Goal: Use online tool/utility

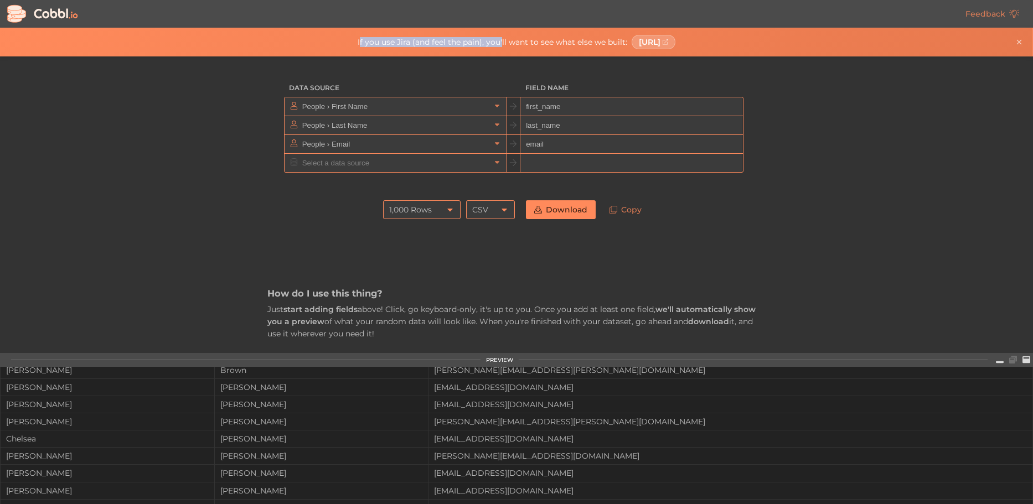
drag, startPoint x: 332, startPoint y: 43, endPoint x: 474, endPoint y: 47, distance: 141.8
click at [474, 47] on div "If you use Jira (and feel the pain), you'll want to see what else we built: gai…" at bounding box center [517, 42] width 1010 height 14
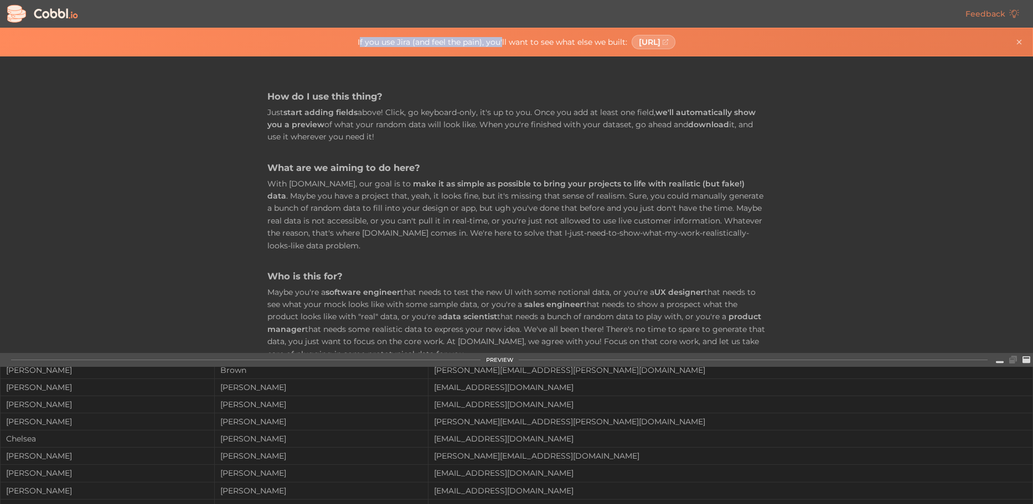
scroll to position [166, 0]
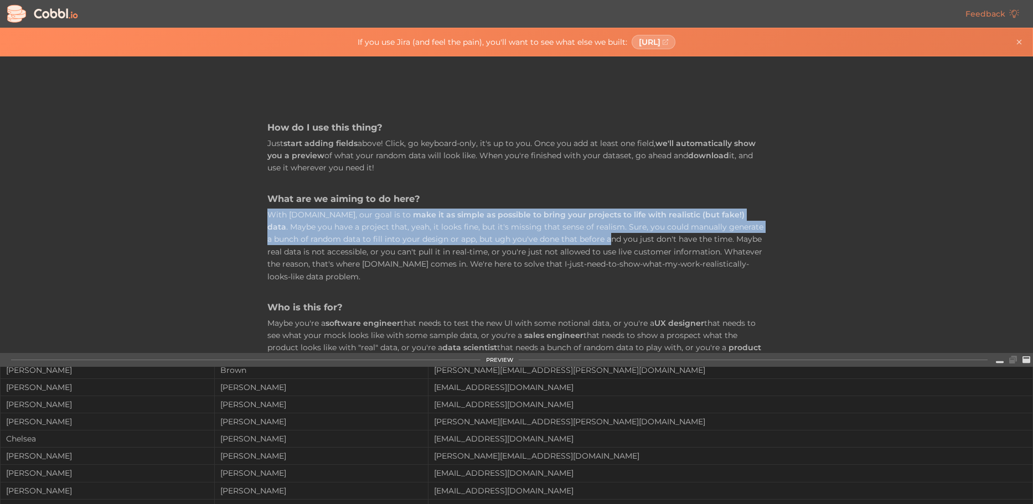
drag, startPoint x: 282, startPoint y: 223, endPoint x: 564, endPoint y: 234, distance: 282.6
click at [563, 234] on p "With Cobbl.io, our goal is to make it as simple as possible to bring your proje…" at bounding box center [516, 246] width 498 height 74
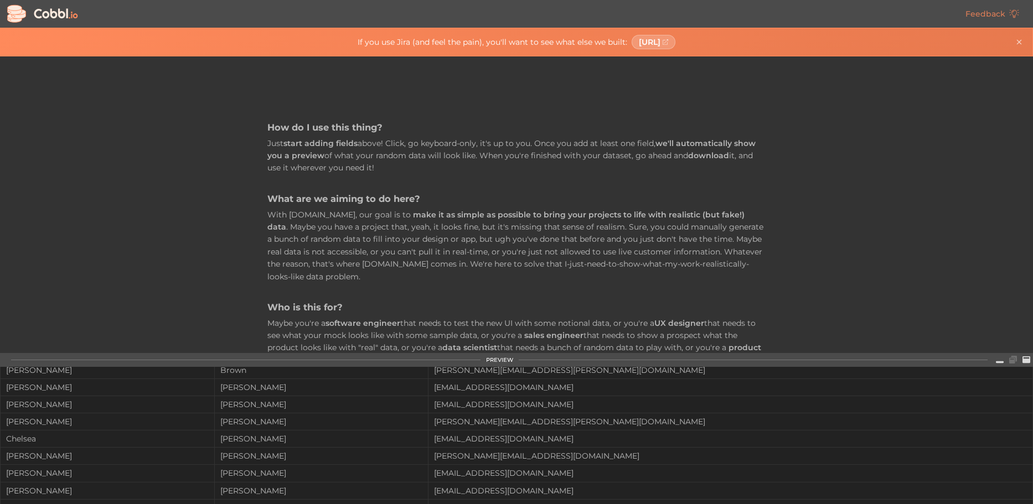
click at [842, 239] on div "Data Source Field Name People › First Name first_name People › Last Name last_n…" at bounding box center [516, 204] width 1033 height 297
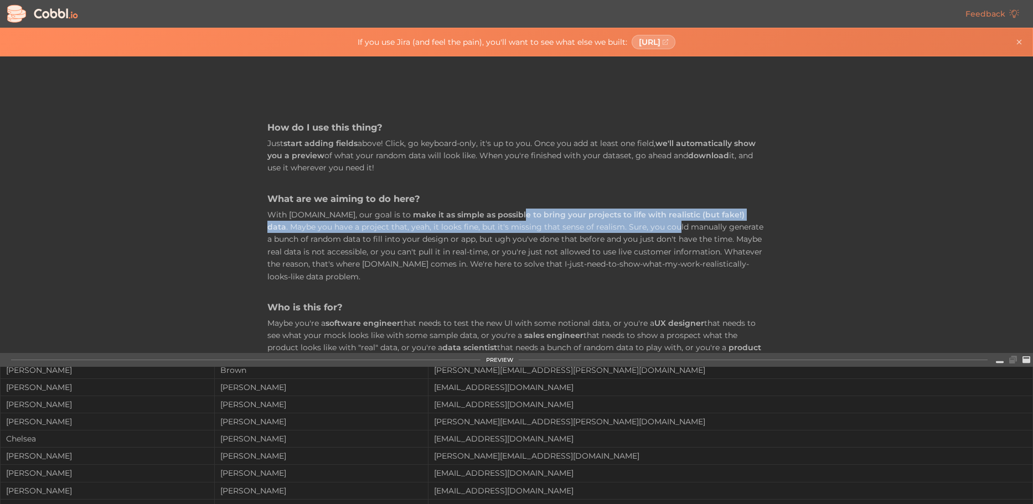
drag, startPoint x: 489, startPoint y: 216, endPoint x: 644, endPoint y: 225, distance: 154.7
click at [627, 222] on p "With Cobbl.io, our goal is to make it as simple as possible to bring your proje…" at bounding box center [516, 246] width 498 height 74
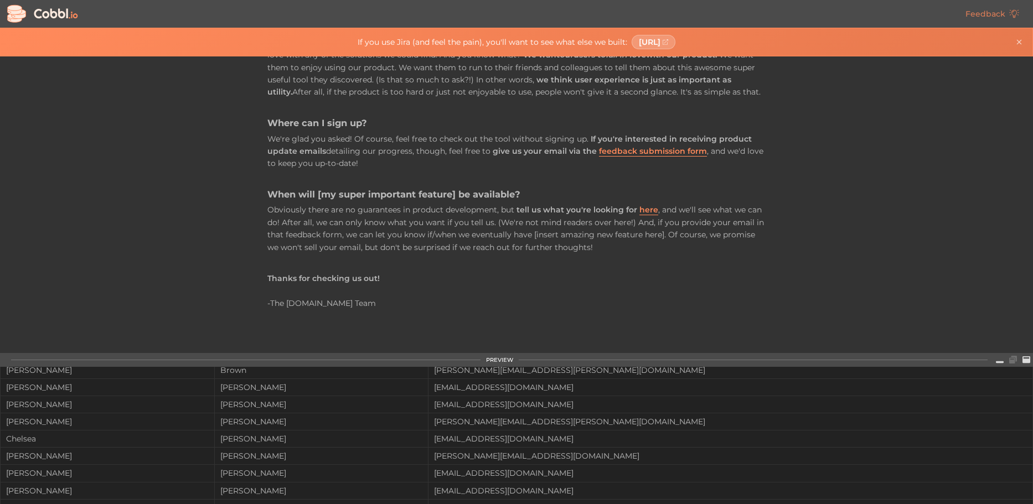
scroll to position [600, 0]
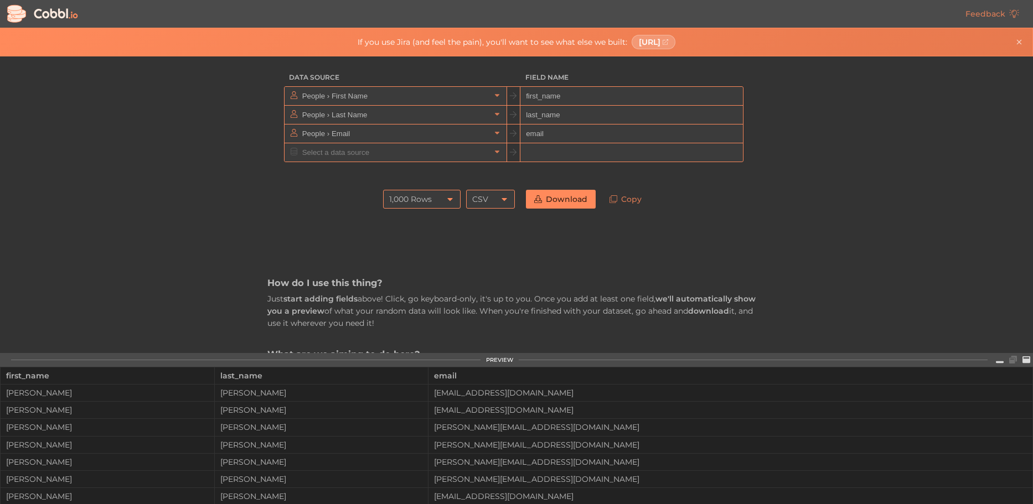
scroll to position [0, 0]
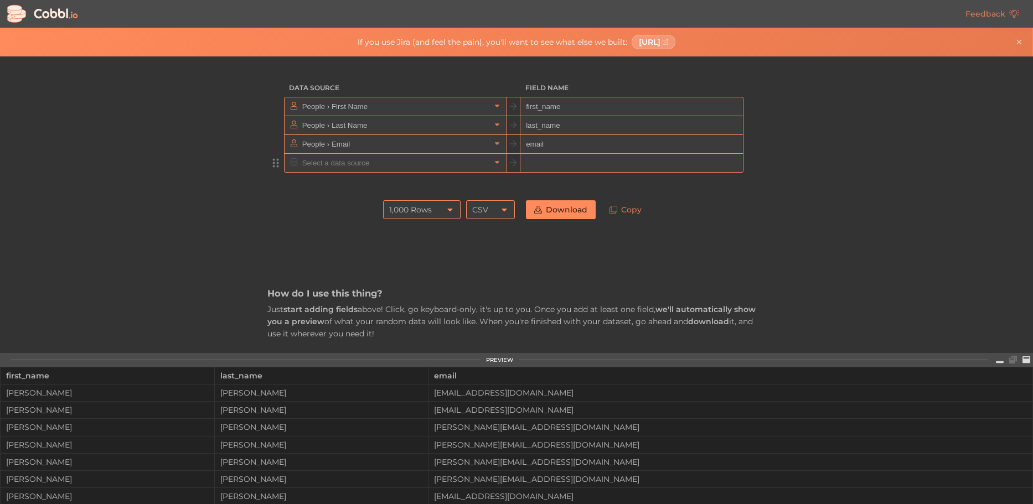
click at [336, 161] on input "text" at bounding box center [395, 163] width 191 height 18
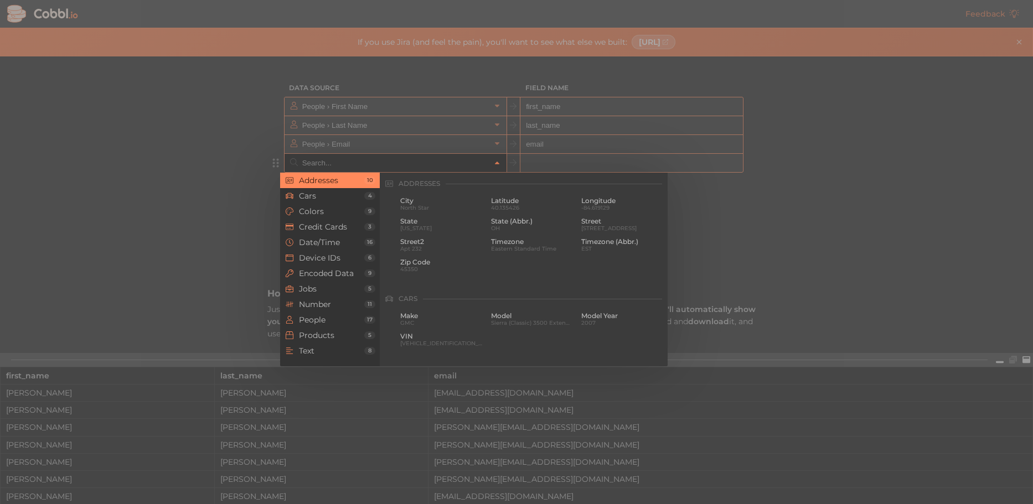
click at [834, 114] on div at bounding box center [516, 252] width 1033 height 504
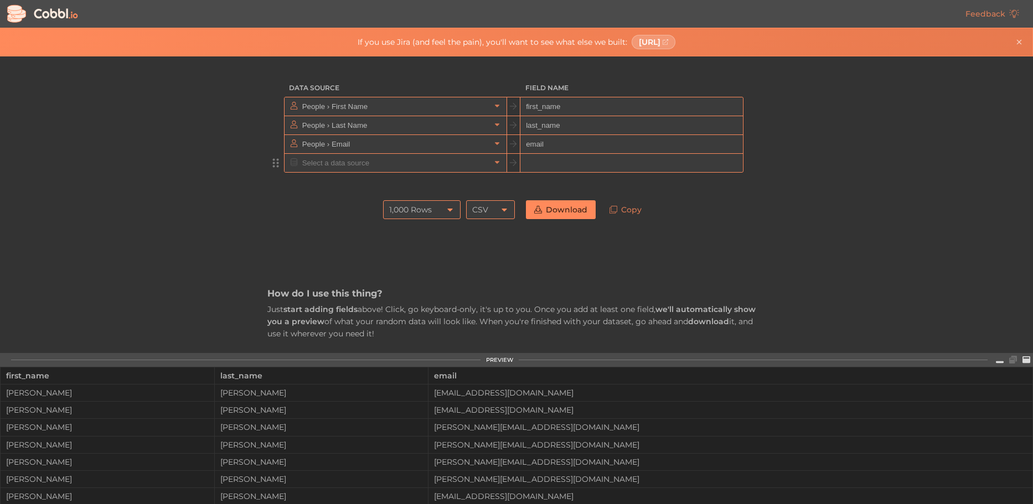
click at [229, 143] on div "Data Source Field Name People › First Name first_name People › Last Name last_n…" at bounding box center [516, 204] width 1033 height 297
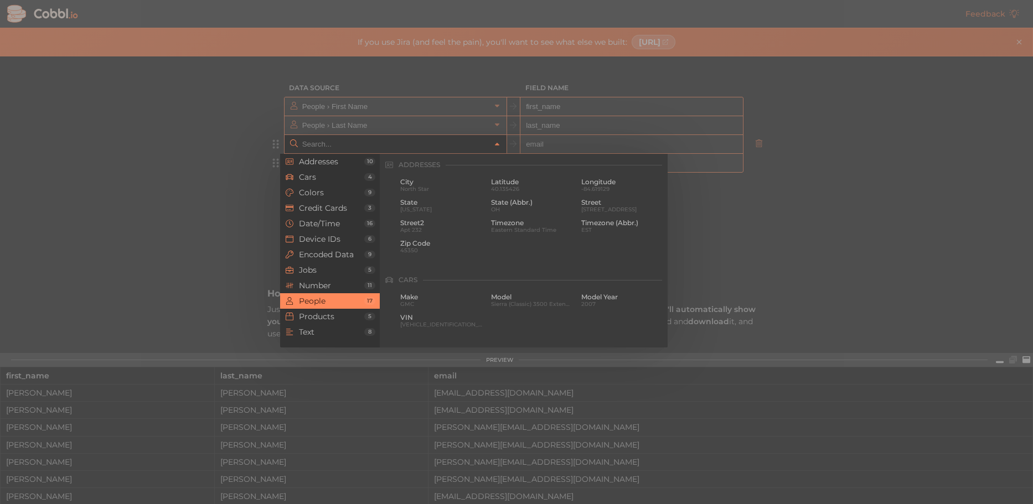
click at [311, 144] on input "text" at bounding box center [395, 144] width 191 height 18
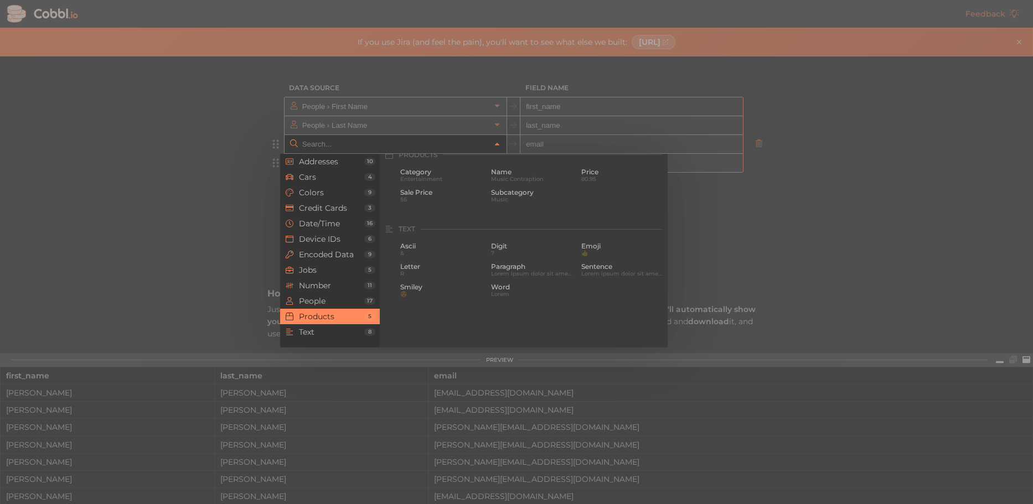
click at [211, 151] on div at bounding box center [516, 252] width 1033 height 504
type input "People › Email"
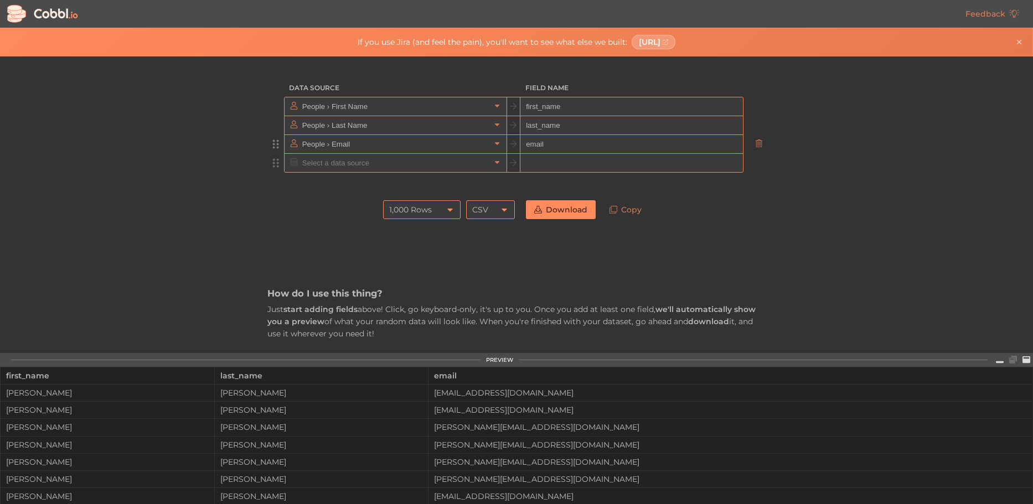
click at [319, 166] on input "text" at bounding box center [395, 163] width 191 height 18
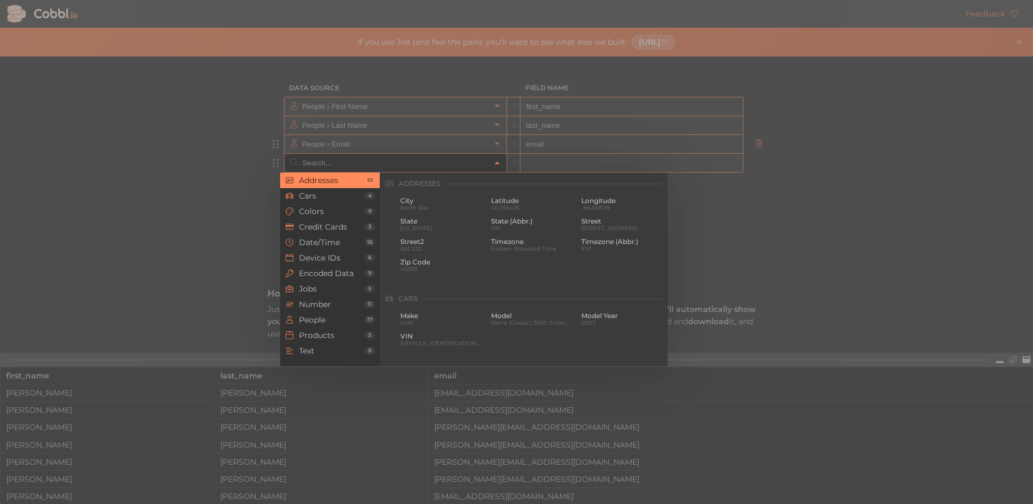
click at [199, 227] on div at bounding box center [516, 252] width 1033 height 504
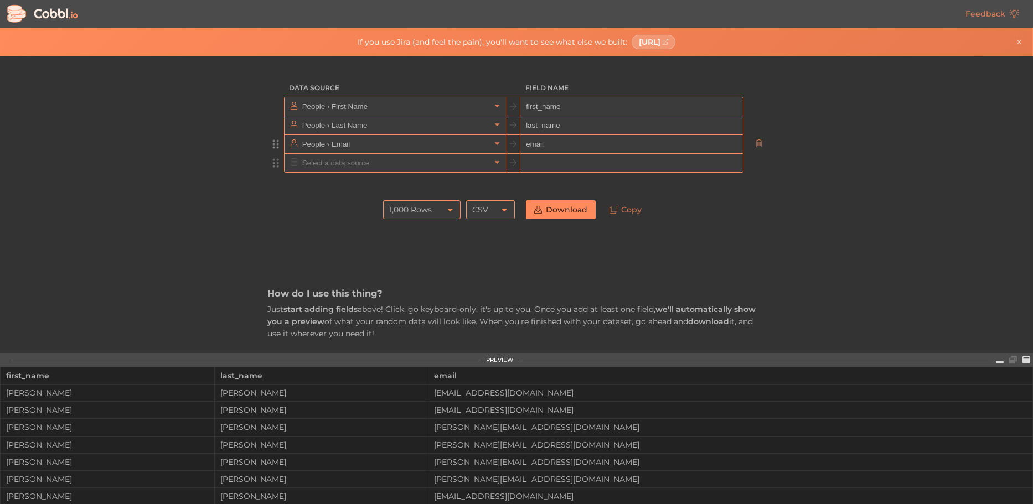
drag, startPoint x: 889, startPoint y: 159, endPoint x: 899, endPoint y: 97, distance: 62.9
click at [889, 158] on div "Data Source Field Name People › First Name first_name People › Last Name last_n…" at bounding box center [516, 204] width 1033 height 297
click at [802, 151] on div "Data Source Field Name People › First Name first_name People › Last Name last_n…" at bounding box center [516, 204] width 1033 height 297
